Goal: Complete application form

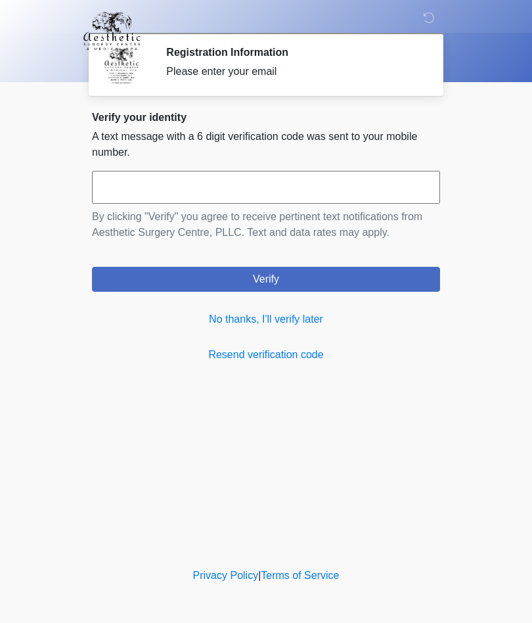
click at [313, 322] on link "No thanks, I'll verify later" at bounding box center [266, 319] width 348 height 16
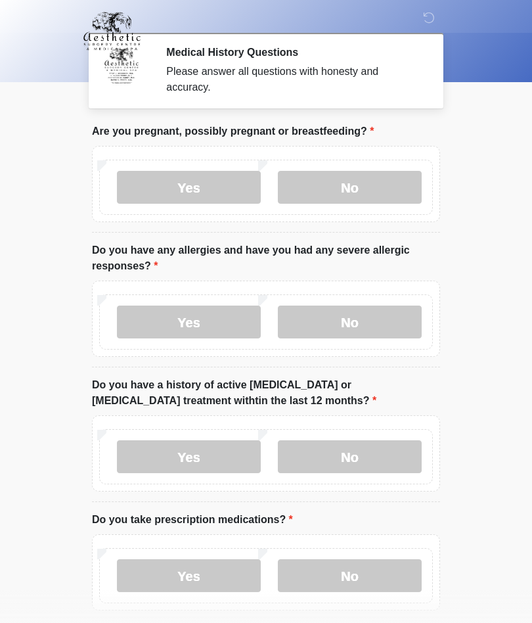
click at [360, 190] on label "No" at bounding box center [350, 187] width 144 height 33
click at [378, 325] on label "No" at bounding box center [350, 321] width 144 height 33
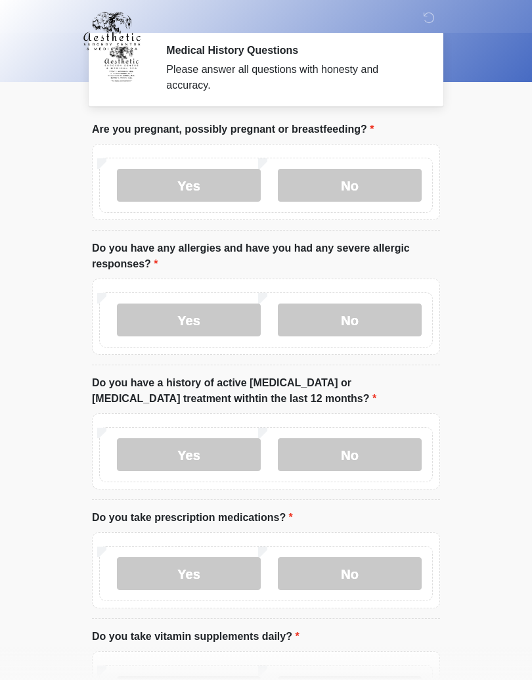
scroll to position [15, 0]
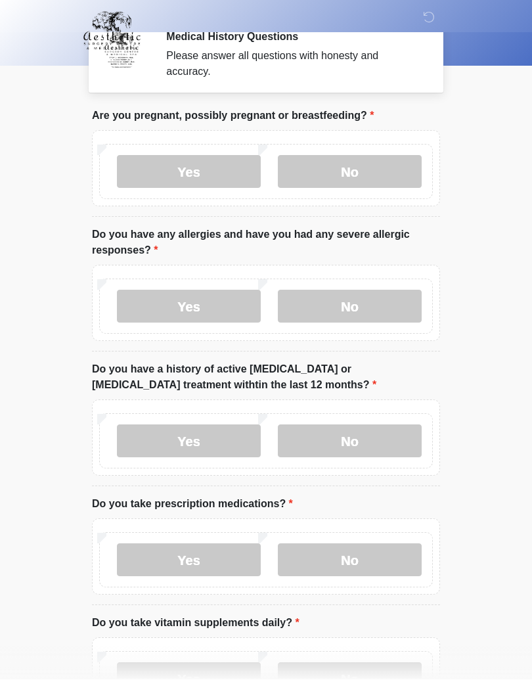
click at [387, 441] on label "No" at bounding box center [350, 441] width 144 height 33
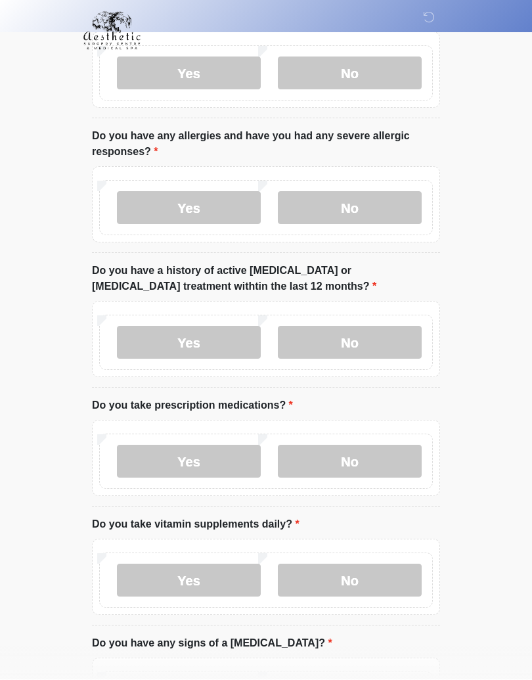
scroll to position [116, 0]
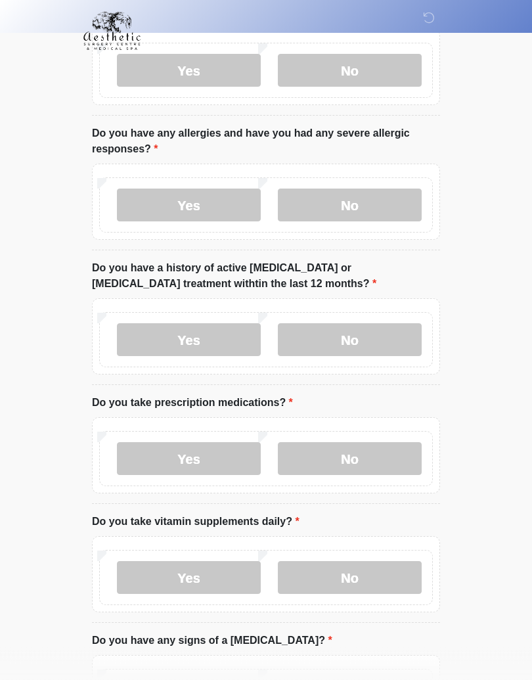
click at [188, 467] on label "Yes" at bounding box center [189, 459] width 144 height 33
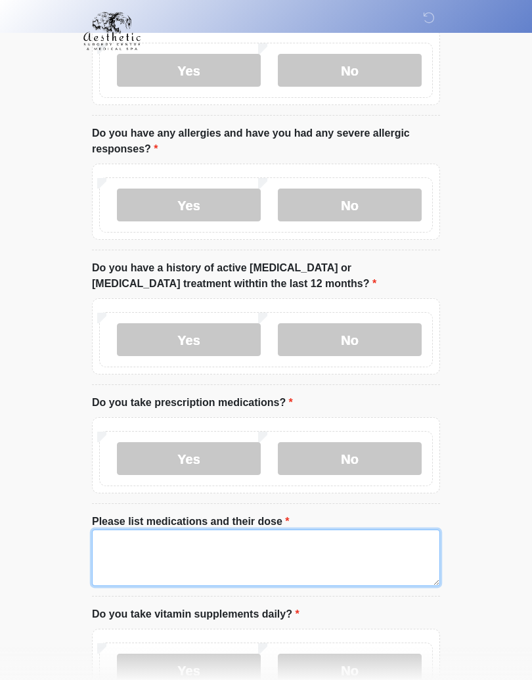
click at [359, 555] on textarea "Please list medications and their dose" at bounding box center [266, 557] width 348 height 56
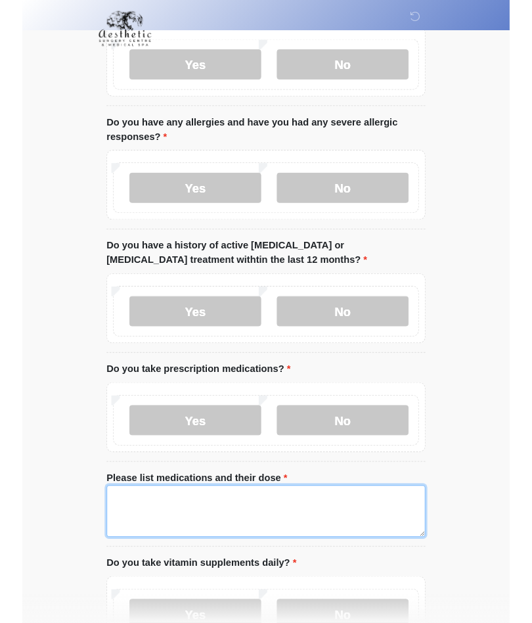
scroll to position [209, 0]
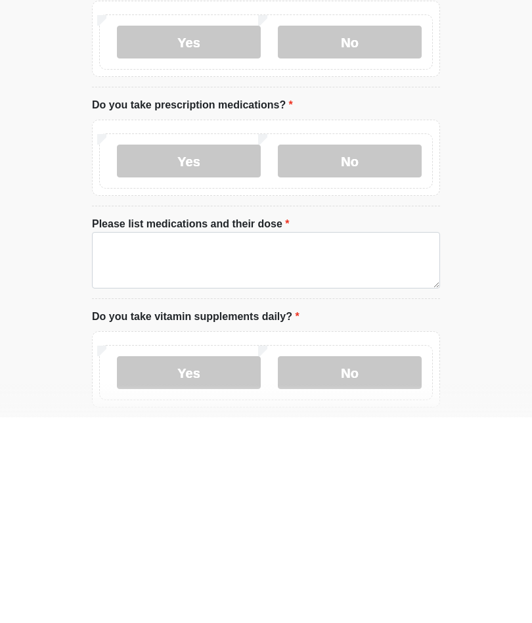
click at [340, 350] on label "No" at bounding box center [350, 366] width 144 height 33
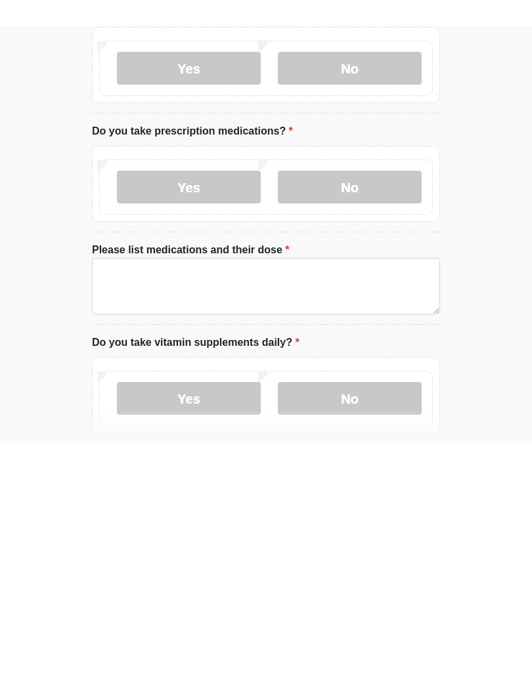
scroll to position [414, 0]
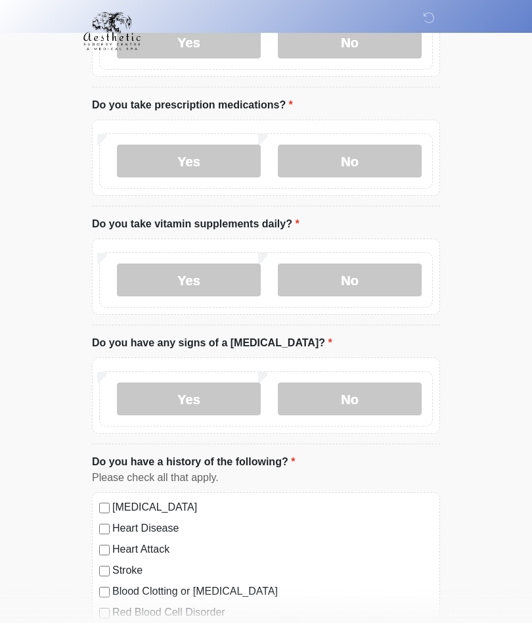
click at [370, 288] on label "No" at bounding box center [350, 279] width 144 height 33
click at [378, 405] on label "No" at bounding box center [350, 398] width 144 height 33
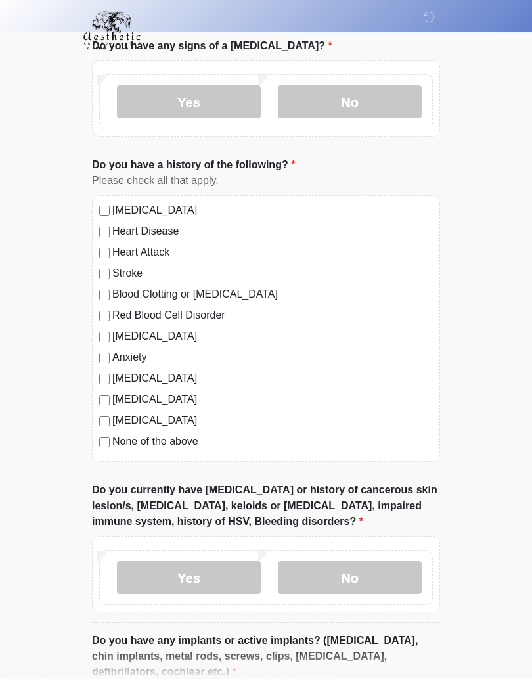
scroll to position [729, 0]
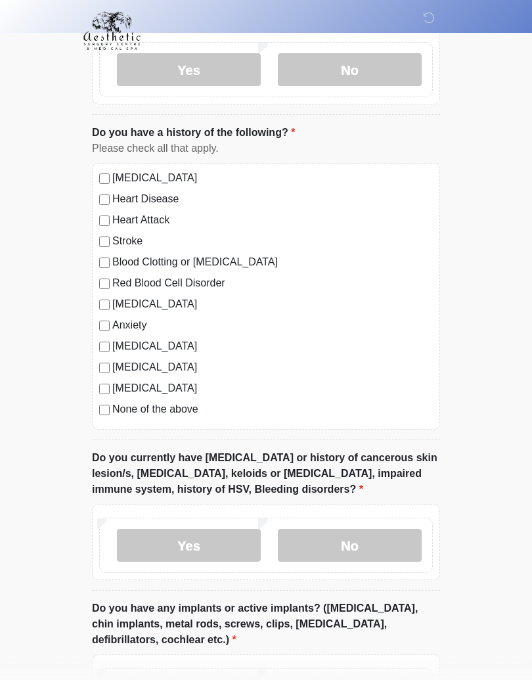
click at [365, 550] on label "No" at bounding box center [350, 545] width 144 height 33
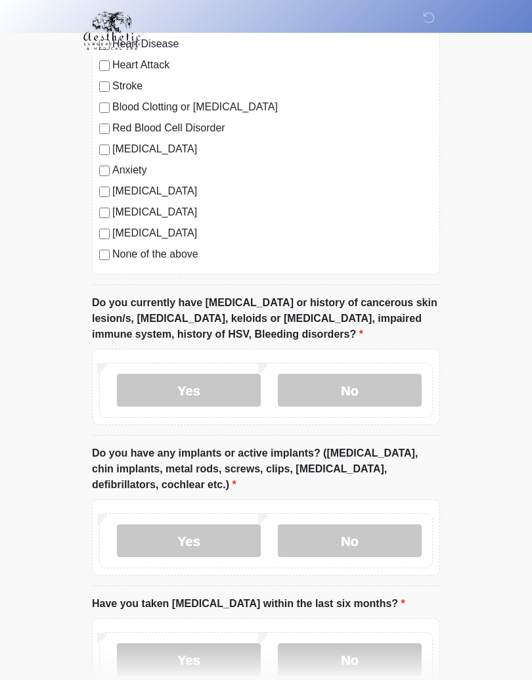
scroll to position [899, 0]
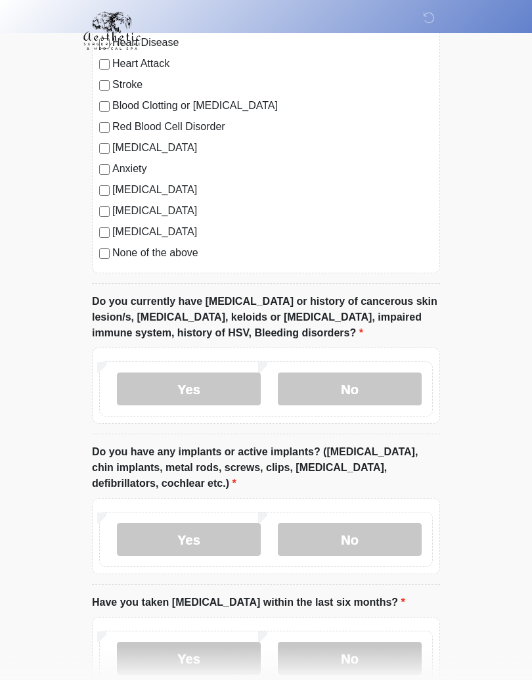
click at [210, 542] on label "Yes" at bounding box center [189, 539] width 144 height 33
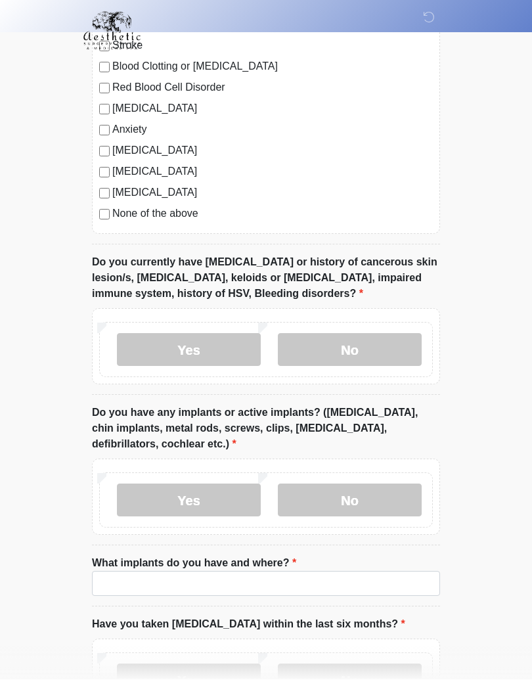
scroll to position [952, 0]
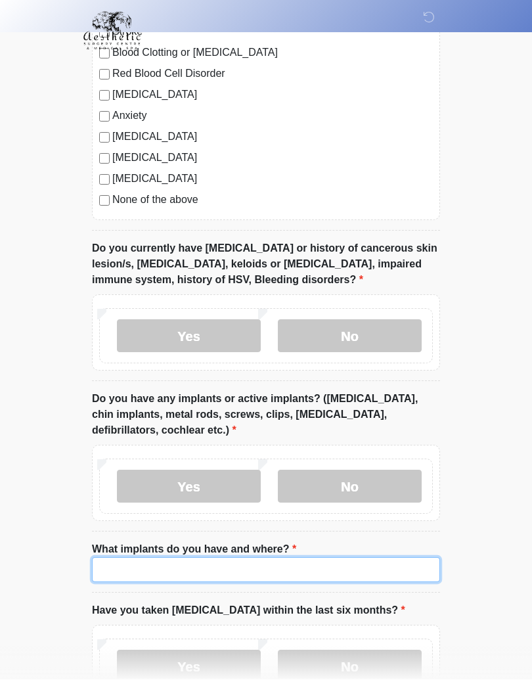
click at [299, 569] on input "What implants do you have and where?" at bounding box center [266, 570] width 348 height 25
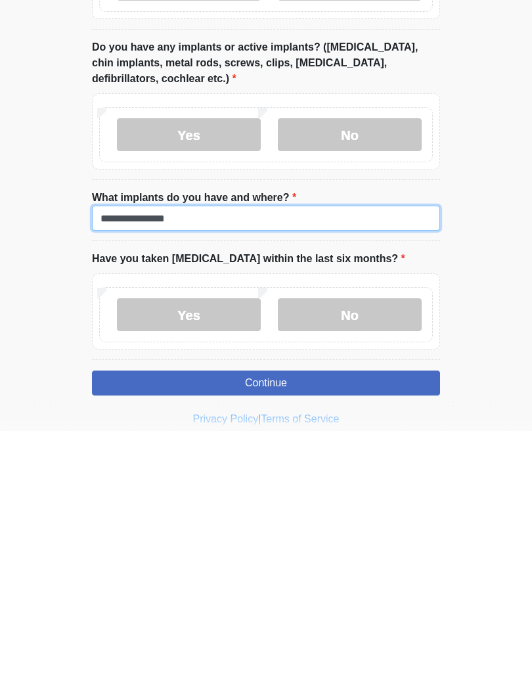
type input "**********"
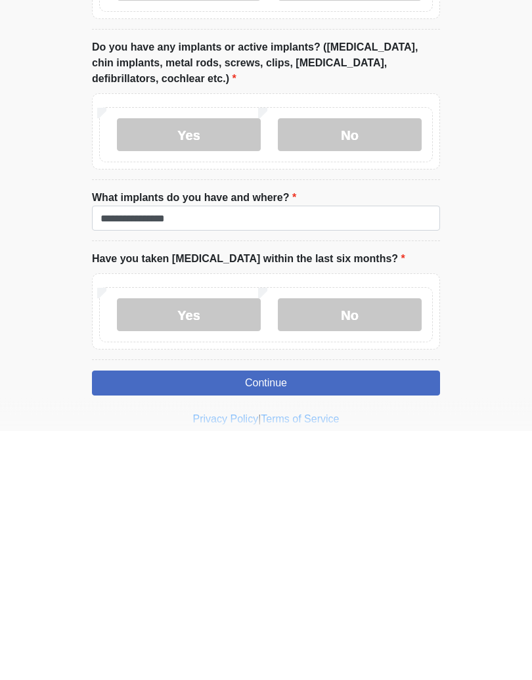
click at [359, 548] on label "No" at bounding box center [350, 564] width 144 height 33
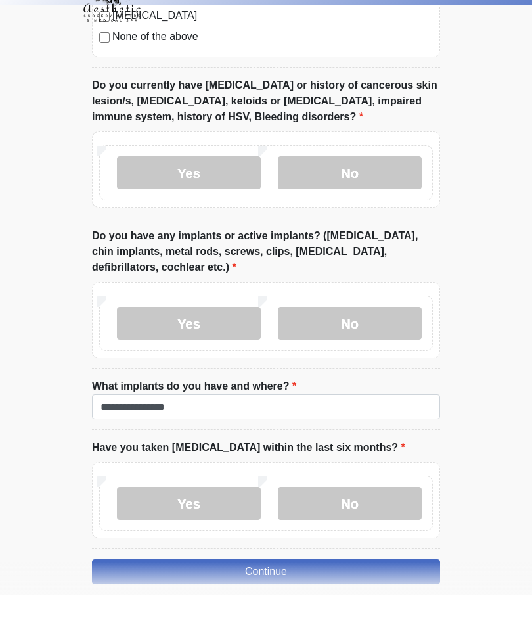
scroll to position [1145, 0]
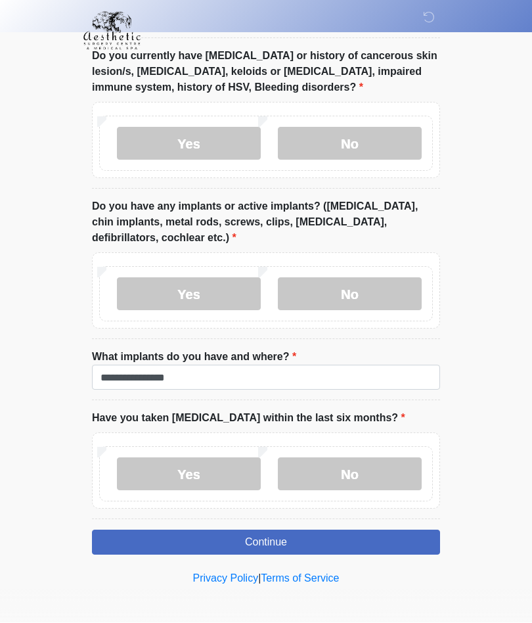
click at [330, 535] on button "Continue" at bounding box center [266, 542] width 348 height 25
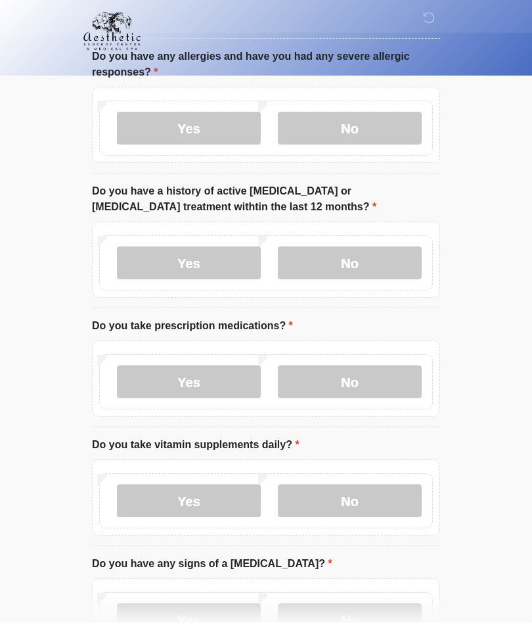
scroll to position [0, 0]
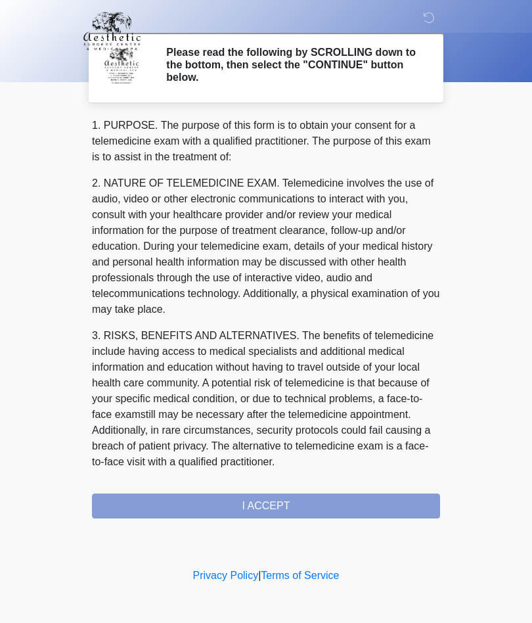
click at [313, 507] on div "1. PURPOSE. The purpose of this form is to obtain your consent for a telemedici…" at bounding box center [266, 318] width 348 height 401
click at [261, 514] on div "1. PURPOSE. The purpose of this form is to obtain your consent for a telemedici…" at bounding box center [266, 318] width 348 height 401
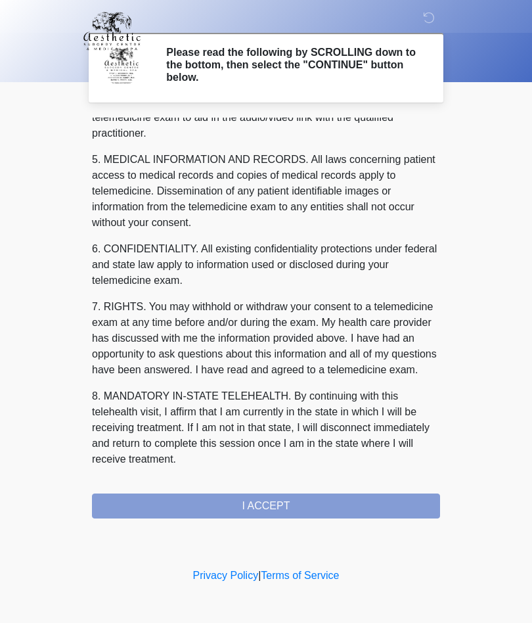
click at [271, 512] on button "I ACCEPT" at bounding box center [266, 505] width 348 height 25
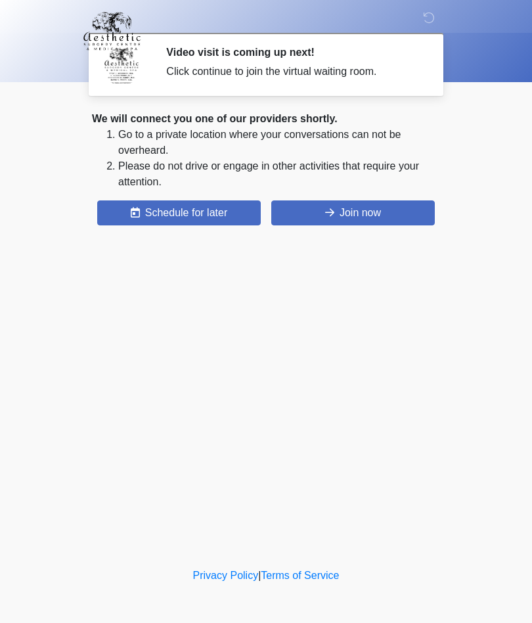
click at [368, 213] on button "Join now" at bounding box center [353, 212] width 164 height 25
